Goal: Task Accomplishment & Management: Manage account settings

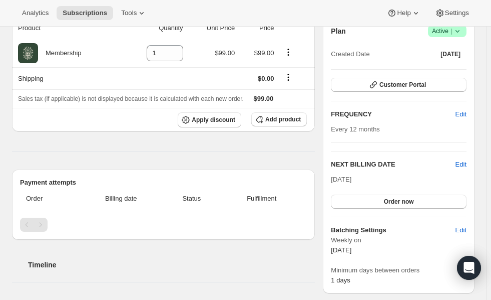
scroll to position [176, 0]
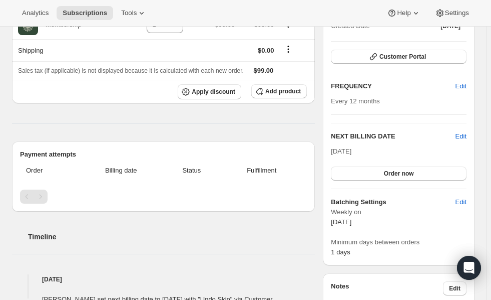
scroll to position [162, 0]
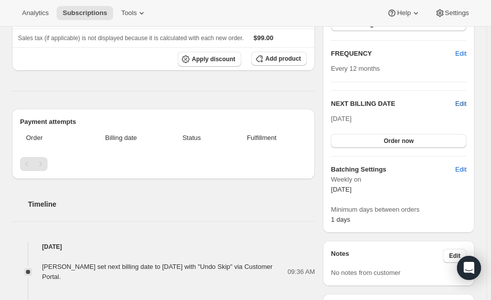
click at [465, 103] on span "Edit" at bounding box center [461, 104] width 11 height 10
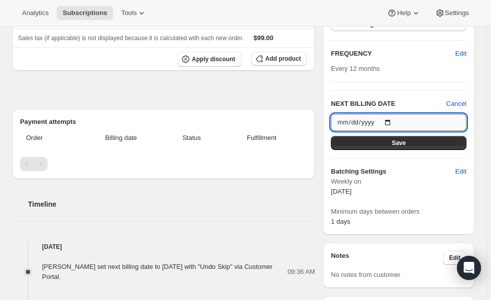
click at [393, 121] on input "[DATE]" at bounding box center [399, 122] width 136 height 17
click at [392, 121] on input "[DATE]" at bounding box center [399, 122] width 136 height 17
type input "[DATE]"
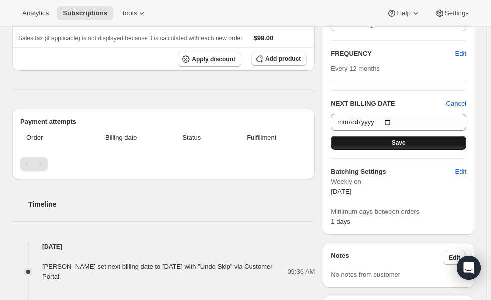
click at [398, 139] on span "Save" at bounding box center [399, 143] width 14 height 8
